Goal: Task Accomplishment & Management: Use online tool/utility

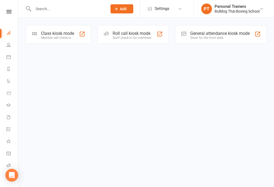
click at [54, 39] on div "Member self check-in" at bounding box center [57, 38] width 33 height 4
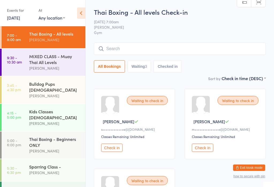
click at [115, 152] on button "Check in" at bounding box center [111, 148] width 21 height 8
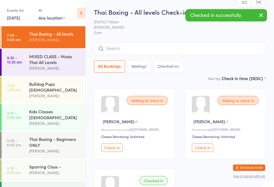
click at [111, 151] on button "Check in" at bounding box center [111, 148] width 21 height 8
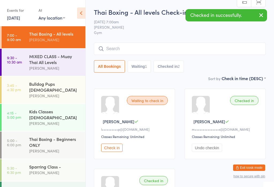
click at [114, 150] on button "Check in" at bounding box center [111, 148] width 21 height 8
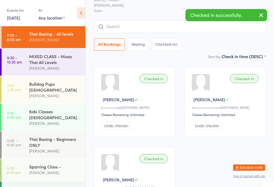
scroll to position [20, 0]
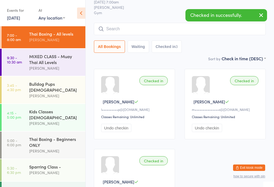
click at [113, 32] on input "search" at bounding box center [180, 29] width 172 height 12
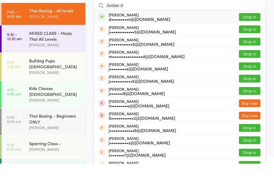
type input "Jordan d"
click at [251, 36] on button "Drop in" at bounding box center [249, 40] width 21 height 8
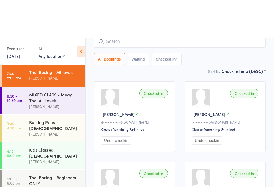
scroll to position [0, 0]
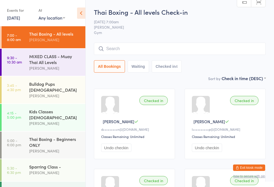
click at [165, 49] on input "search" at bounding box center [180, 49] width 172 height 12
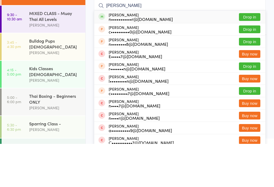
type input "[PERSON_NAME]"
click at [256, 56] on button "Drop in" at bounding box center [249, 60] width 21 height 8
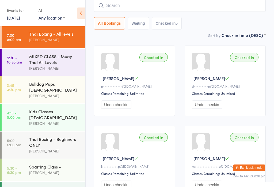
click at [157, 5] on input "search" at bounding box center [180, 5] width 172 height 12
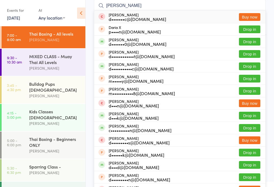
type input "[PERSON_NAME]"
click at [249, 42] on button "Drop in" at bounding box center [249, 42] width 21 height 8
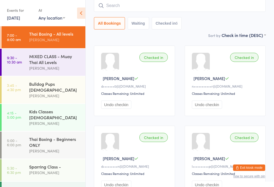
click at [42, 62] on div "MIXED CLASS - Muay Thai All Levels" at bounding box center [55, 59] width 52 height 12
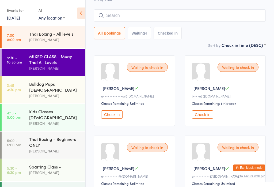
scroll to position [38, 0]
